Goal: Information Seeking & Learning: Understand process/instructions

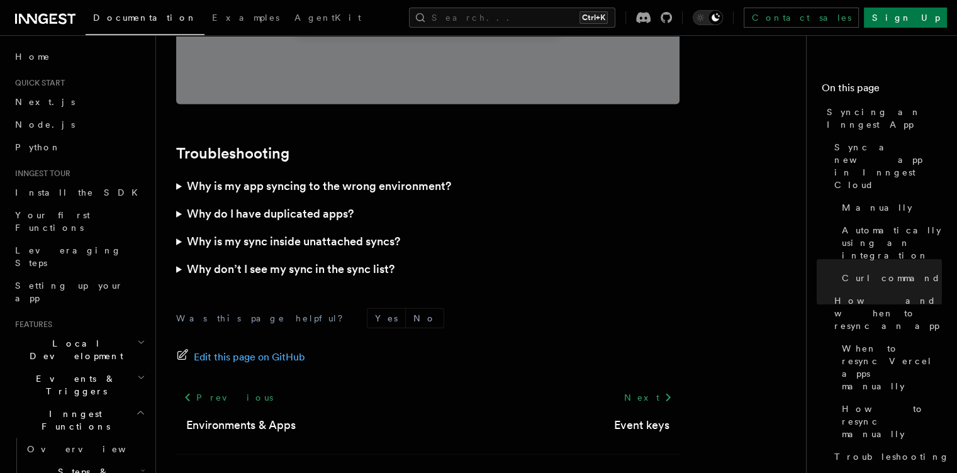
scroll to position [3705, 0]
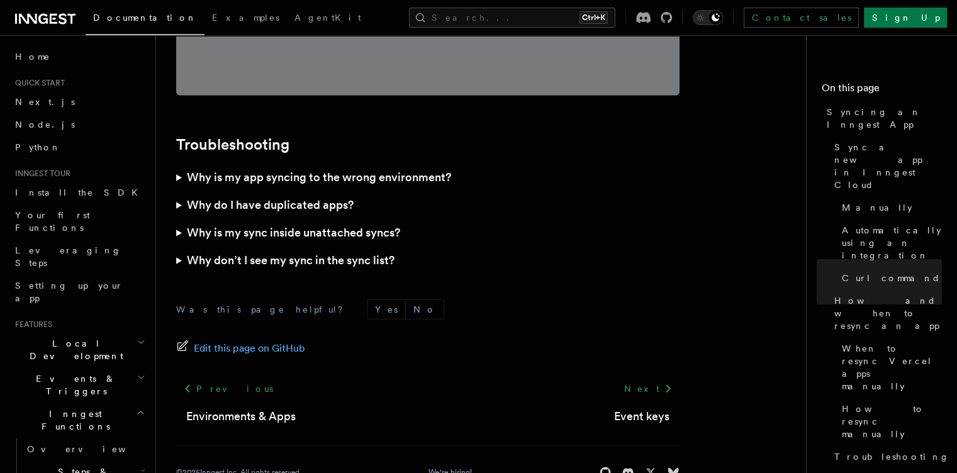
scroll to position [3705, 0]
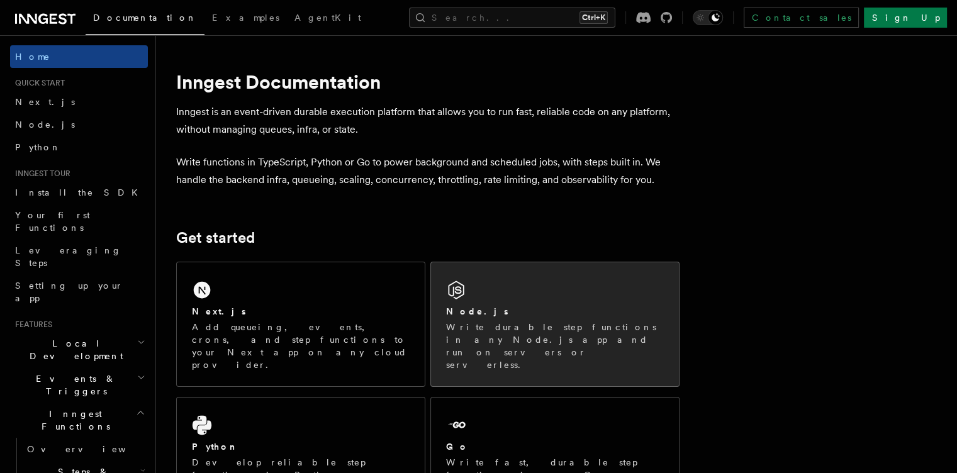
click at [559, 337] on p "Write durable step functions in any Node.js app and run on servers or serverles…" at bounding box center [555, 346] width 218 height 50
